Goal: Navigation & Orientation: Find specific page/section

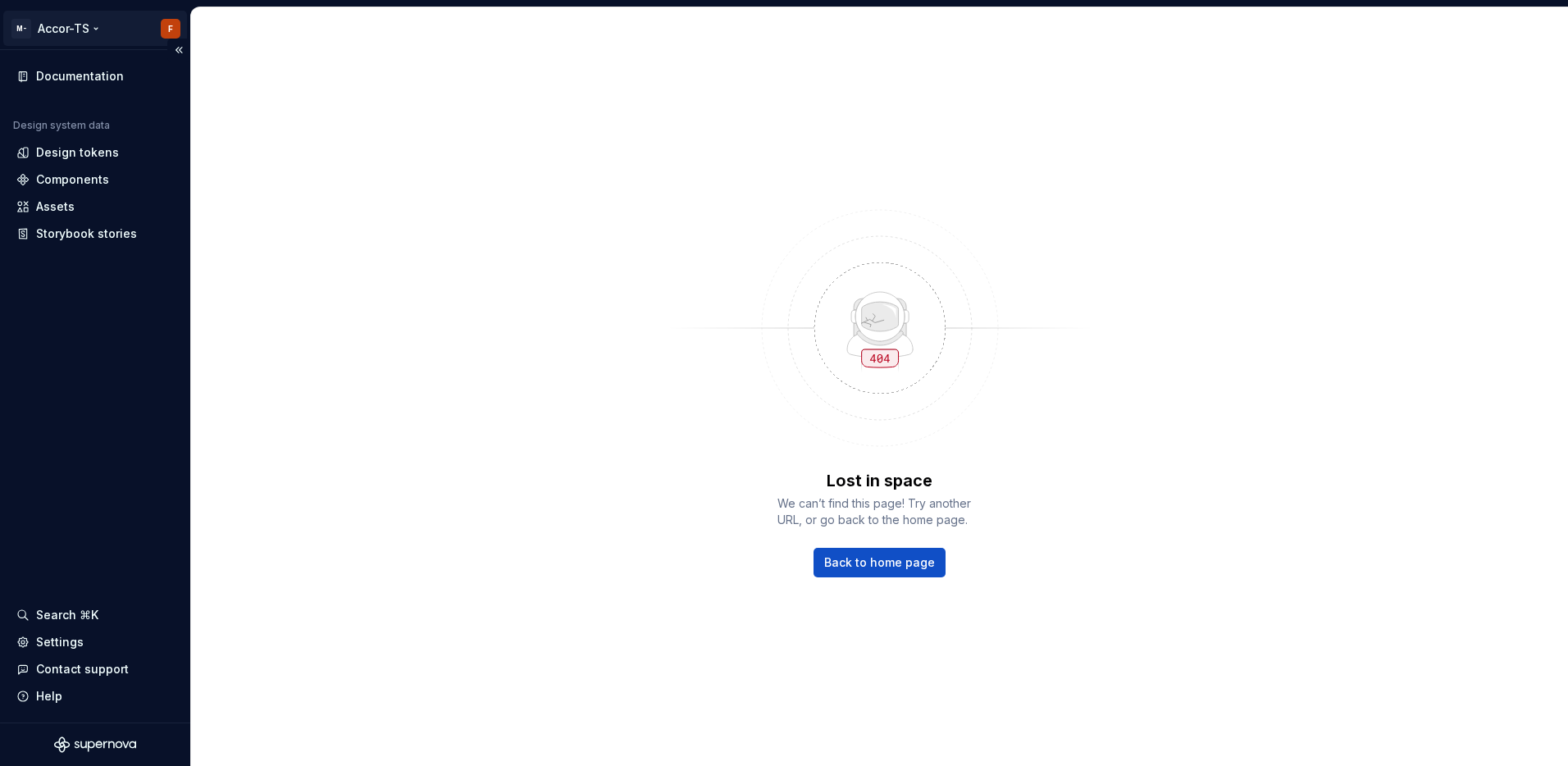
click at [96, 34] on html "M- Accor-TS F Documentation Design system data Design tokens Components Assets …" at bounding box center [784, 383] width 1568 height 766
click at [96, 413] on html "M- Accor-TS F Documentation Design system data Design tokens Components Assets …" at bounding box center [784, 383] width 1568 height 766
click at [74, 646] on div "Settings" at bounding box center [60, 642] width 48 height 17
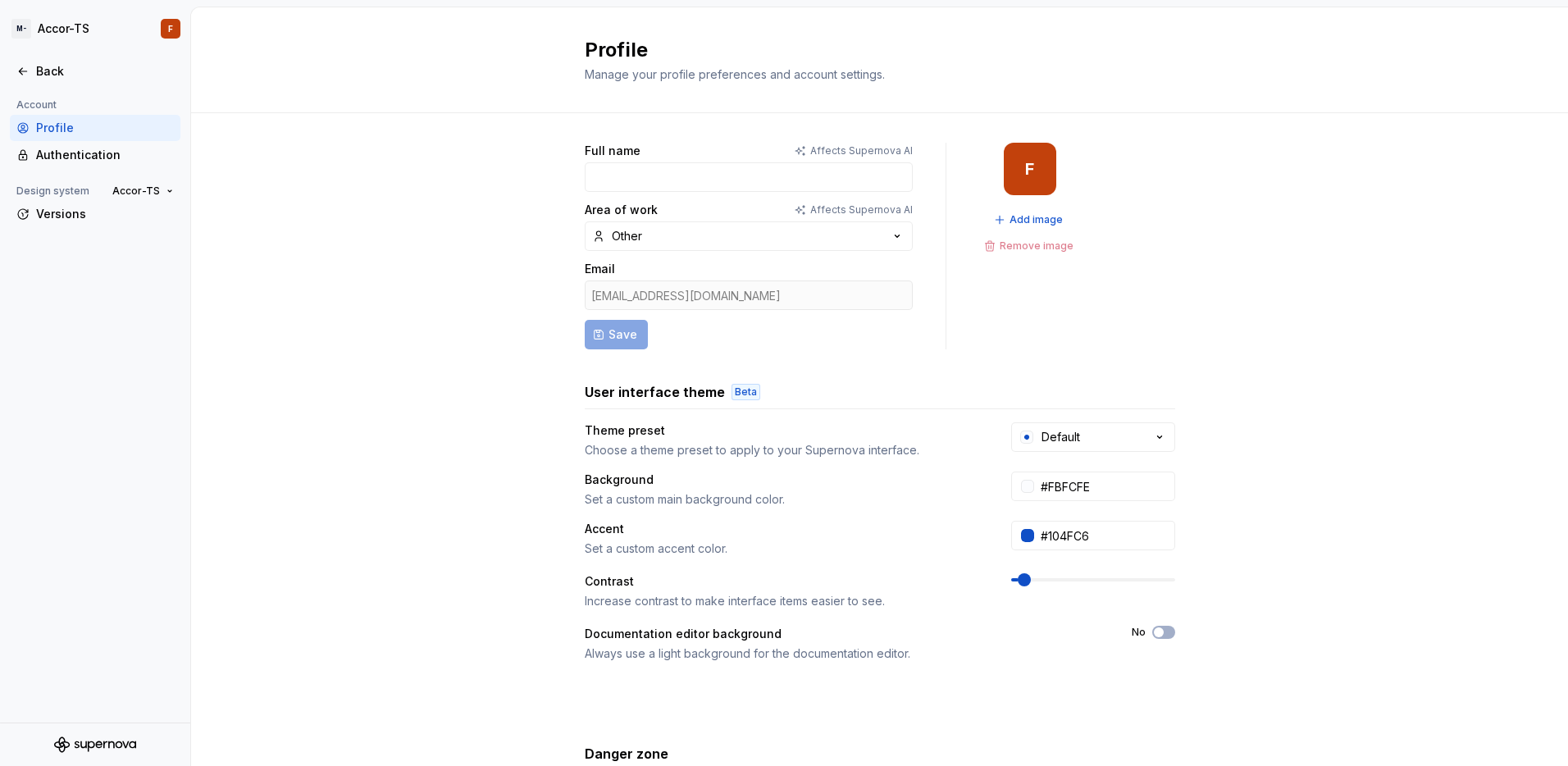
drag, startPoint x: 739, startPoint y: 292, endPoint x: 721, endPoint y: 295, distance: 18.2
click at [721, 295] on div "[EMAIL_ADDRESS][DOMAIN_NAME]" at bounding box center [748, 295] width 328 height 29
click at [25, 65] on icon at bounding box center [23, 71] width 13 height 13
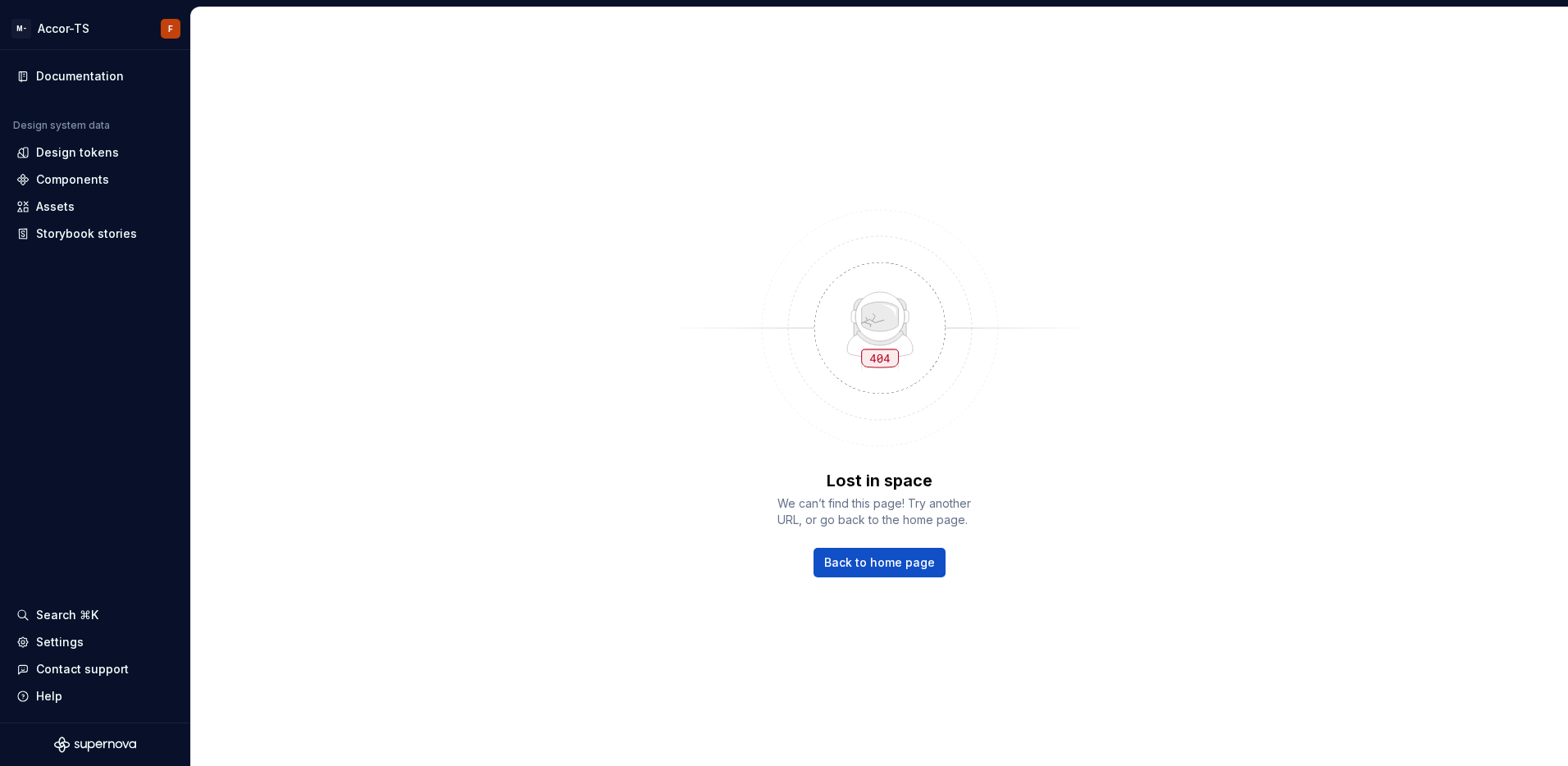
click at [389, 73] on div "Lost in space We can’t find this page! Try another URL, or go back to the home …" at bounding box center [879, 387] width 1377 height 758
click at [86, 146] on div "Design tokens" at bounding box center [77, 152] width 83 height 17
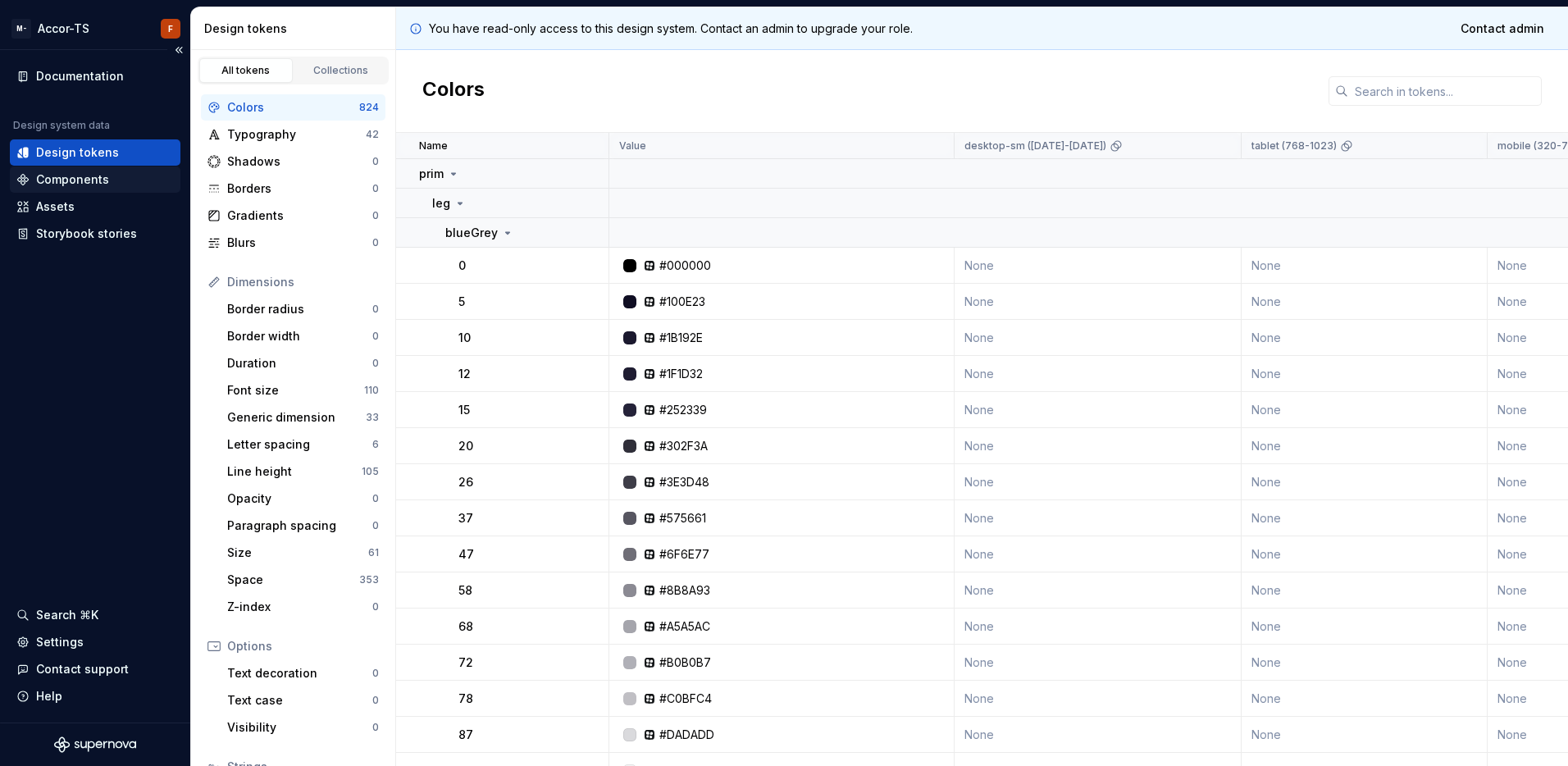
click at [88, 183] on div "Components" at bounding box center [72, 179] width 73 height 17
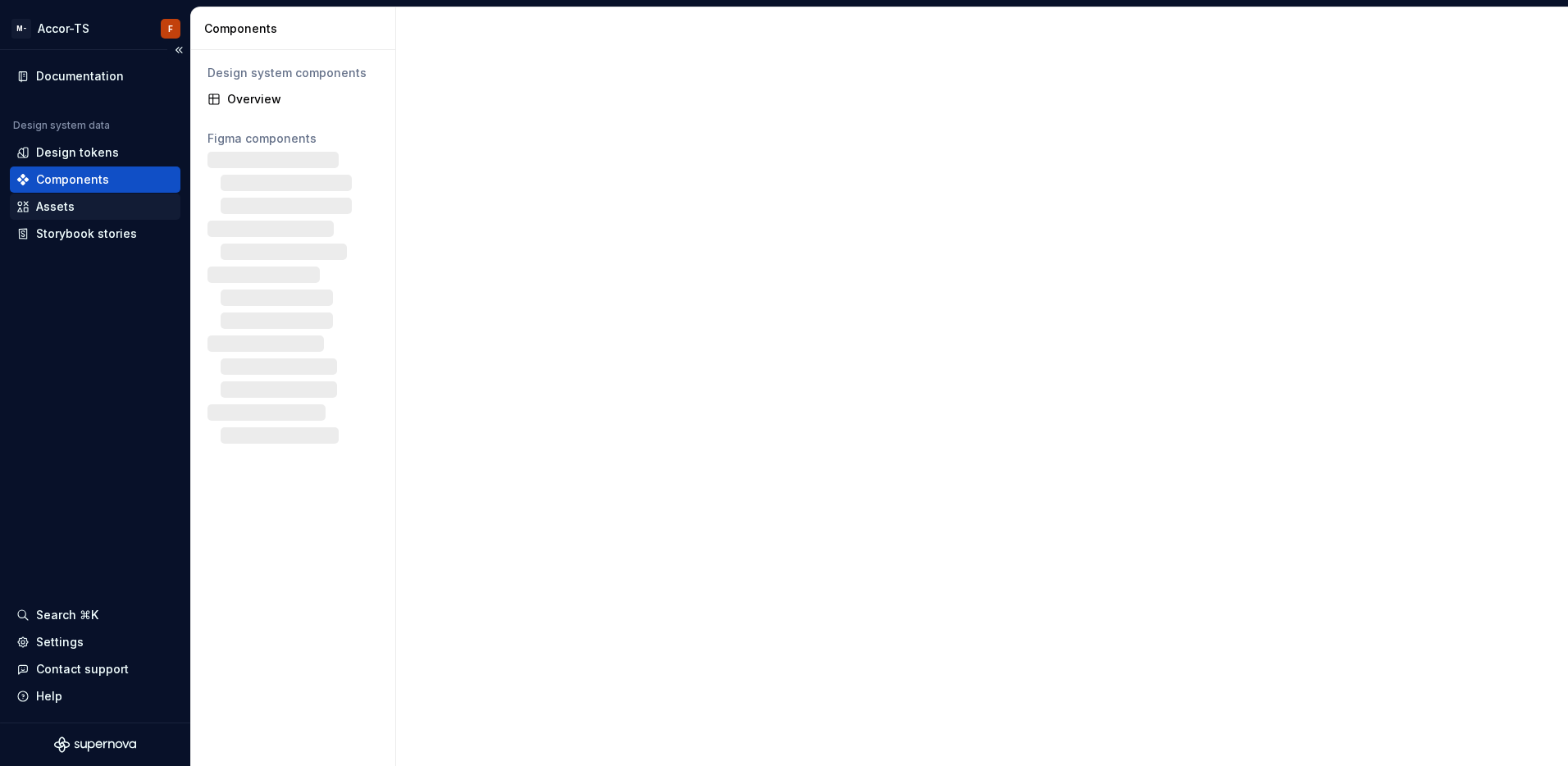
click at [71, 209] on div "Assets" at bounding box center [55, 207] width 38 height 17
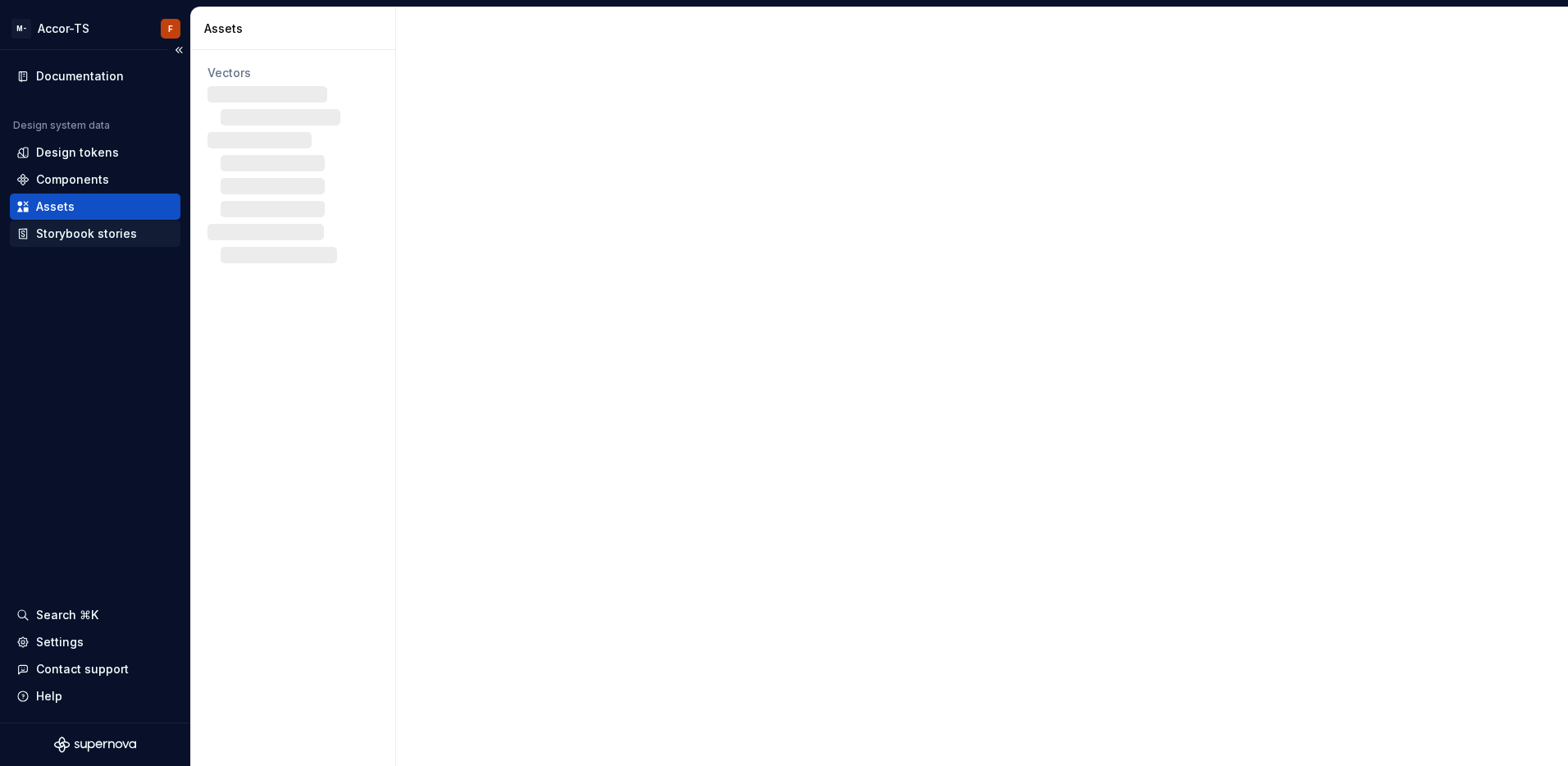
click at [80, 228] on div "Storybook stories" at bounding box center [86, 233] width 101 height 17
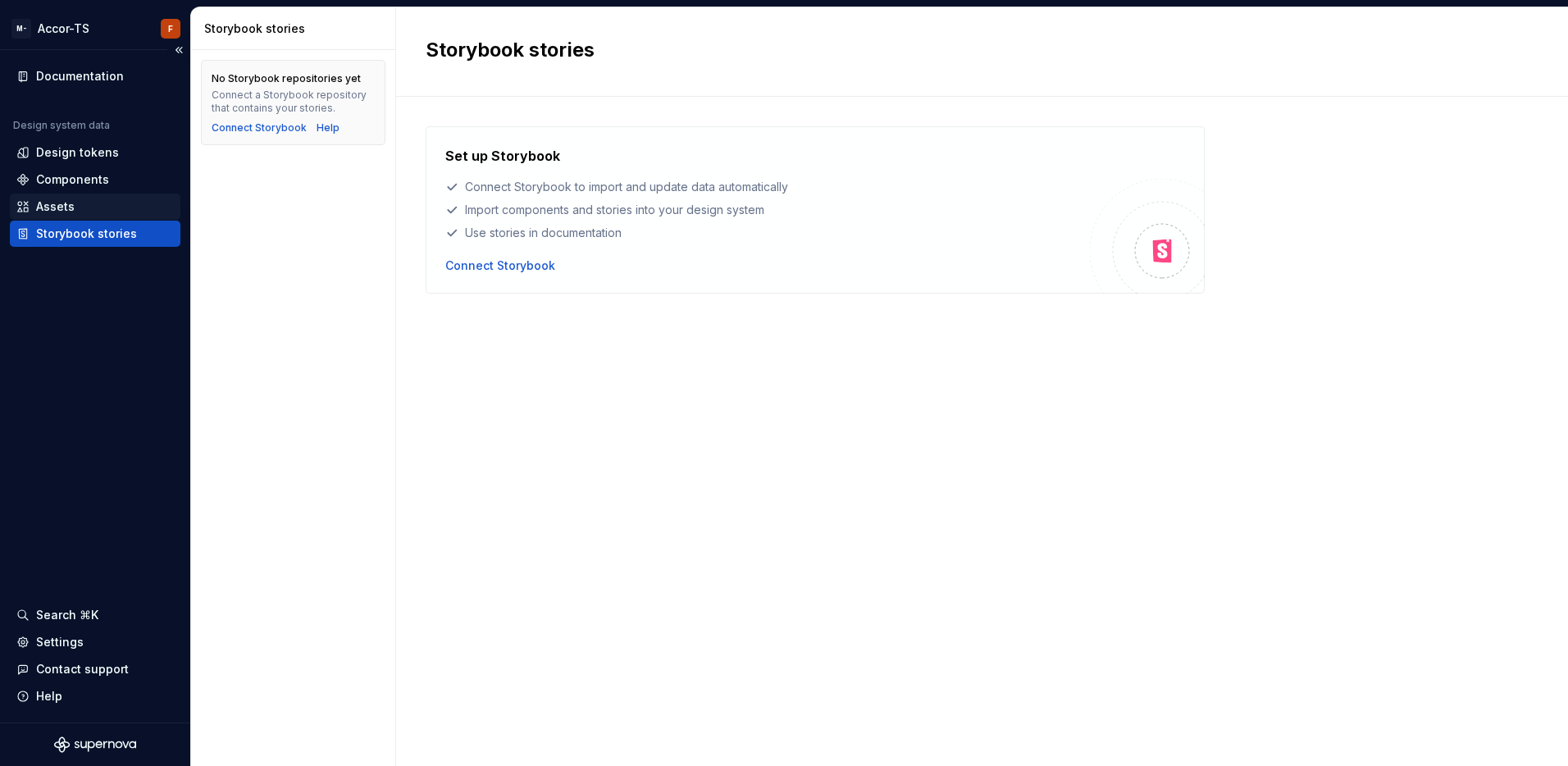
click at [88, 211] on div "Assets" at bounding box center [95, 207] width 158 height 17
click at [91, 652] on div "Settings" at bounding box center [95, 642] width 170 height 26
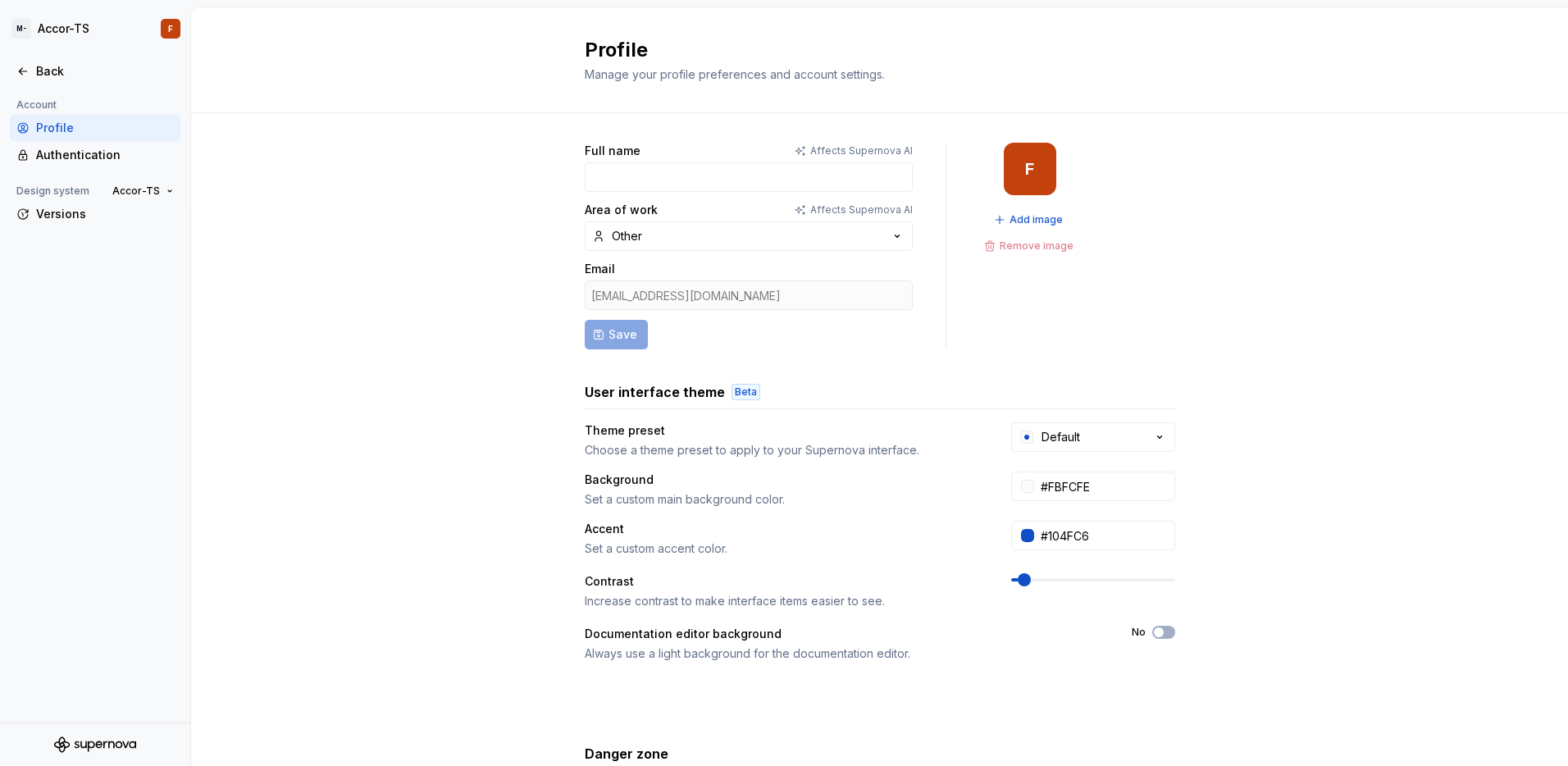
click at [656, 289] on div "[EMAIL_ADDRESS][DOMAIN_NAME]" at bounding box center [748, 295] width 328 height 29
drag, startPoint x: 710, startPoint y: 298, endPoint x: 678, endPoint y: 292, distance: 32.6
click at [617, 289] on div "[EMAIL_ADDRESS][DOMAIN_NAME]" at bounding box center [748, 295] width 328 height 29
drag, startPoint x: 718, startPoint y: 292, endPoint x: 717, endPoint y: 301, distance: 9.1
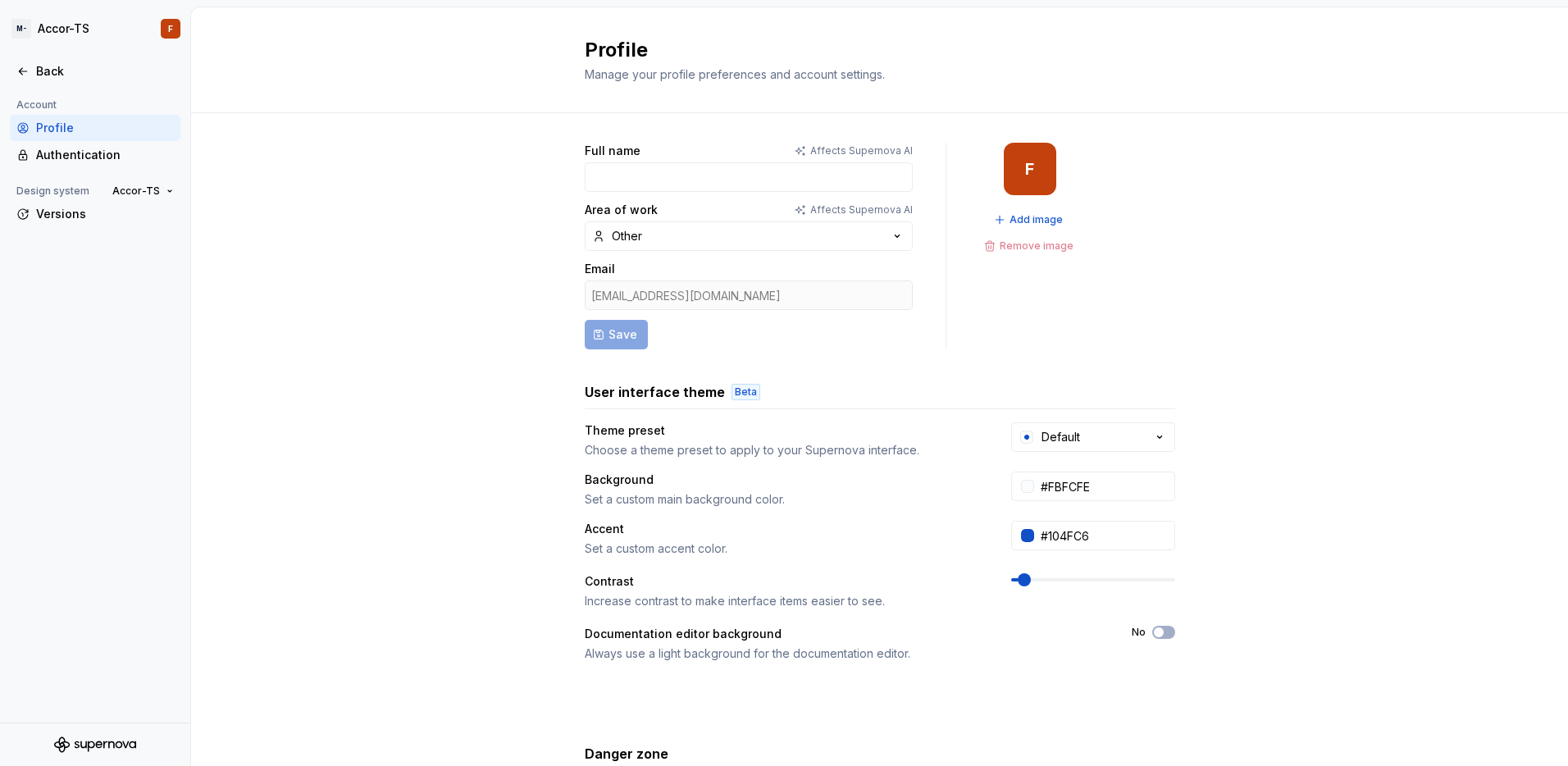
click at [687, 299] on div "[EMAIL_ADDRESS][DOMAIN_NAME]" at bounding box center [748, 295] width 328 height 29
click at [717, 301] on div "[EMAIL_ADDRESS][DOMAIN_NAME]" at bounding box center [748, 295] width 328 height 29
drag, startPoint x: 717, startPoint y: 301, endPoint x: 673, endPoint y: 305, distance: 44.2
click at [673, 305] on div "[EMAIL_ADDRESS][DOMAIN_NAME]" at bounding box center [748, 295] width 328 height 29
